Goal: Task Accomplishment & Management: Use online tool/utility

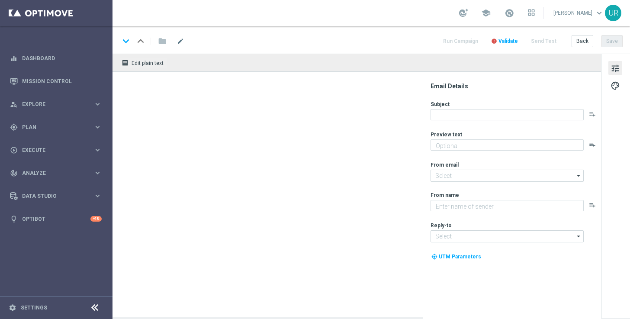
type textarea "Your cart is waiting!"
type textarea "Lottoland"
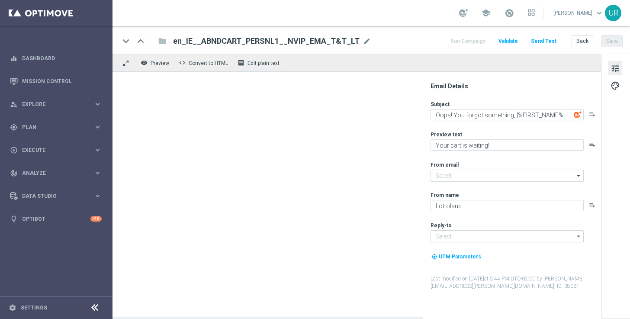
type input "[EMAIL_ADDRESS][DOMAIN_NAME]"
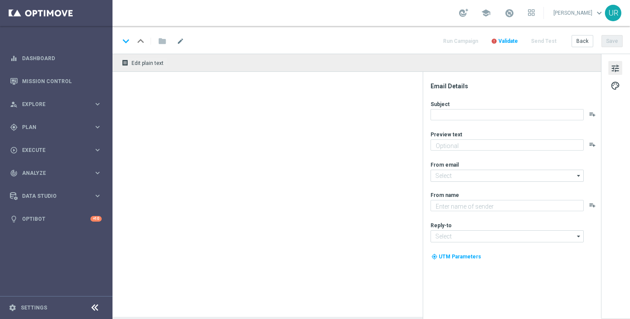
type textarea "Your cart is waiting!"
type input "[EMAIL_ADDRESS][DOMAIN_NAME]"
type textarea "Lottoland"
type input "[EMAIL_ADDRESS][DOMAIN_NAME]"
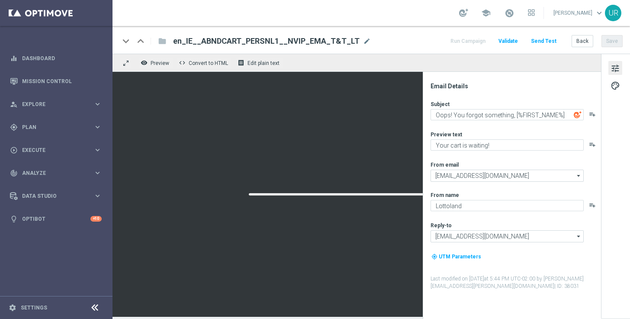
click at [547, 41] on button "Send Test" at bounding box center [543, 41] width 28 height 12
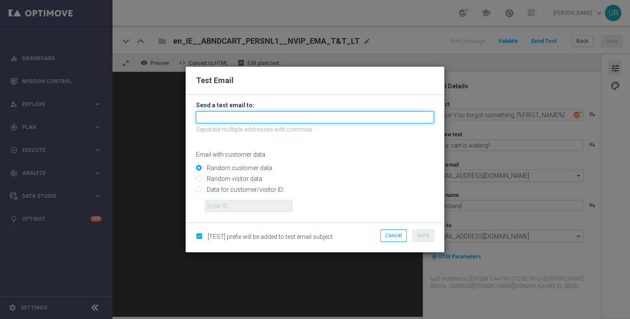
click at [334, 117] on input "text" at bounding box center [315, 117] width 238 height 12
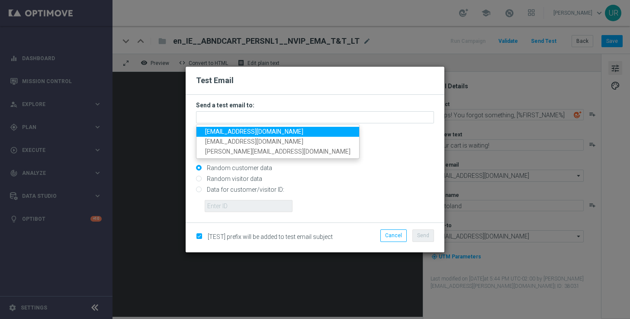
click at [219, 131] on span "ulrikarosendahl68@gmail.com" at bounding box center [254, 131] width 98 height 7
type input "ulrikarosendahl68@gmail.com"
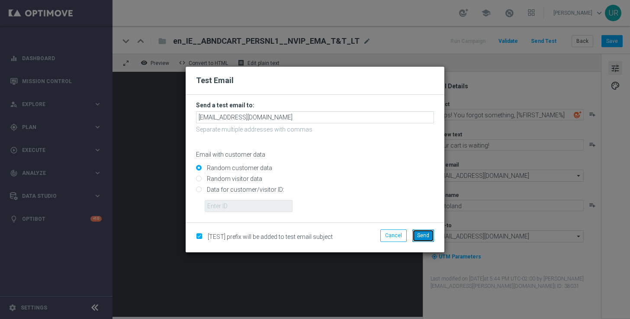
click at [423, 233] on span "Send" at bounding box center [423, 235] width 12 height 6
